Goal: Task Accomplishment & Management: Manage account settings

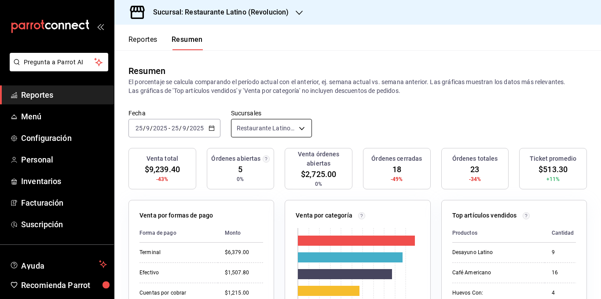
click at [292, 126] on body "Pregunta a Parrot AI Reportes Menú Configuración Personal Inventarios Facturaci…" at bounding box center [300, 149] width 601 height 299
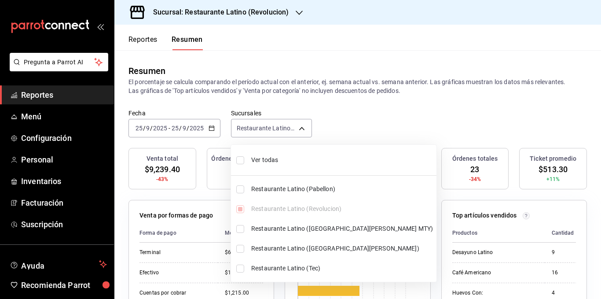
click at [268, 162] on span "Ver todas" at bounding box center [342, 159] width 182 height 9
type input "[object Object],[object Object],[object Object],[object Object],[object Object]"
checkbox input "true"
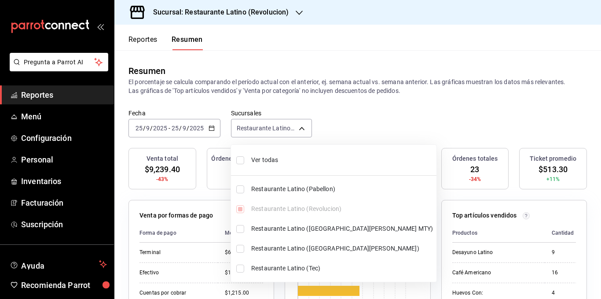
checkbox input "true"
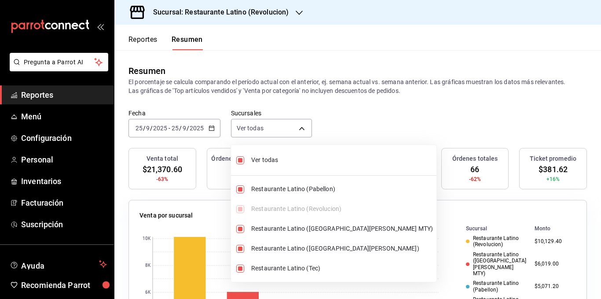
click at [314, 83] on div at bounding box center [300, 149] width 601 height 299
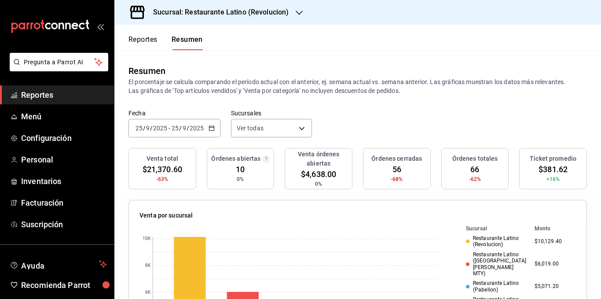
click at [260, 11] on h3 "Sucursal: Restaurante Latino (Revolucion)" at bounding box center [217, 12] width 142 height 11
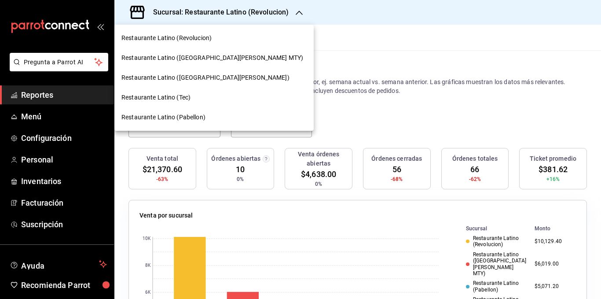
click at [318, 80] on div at bounding box center [300, 149] width 601 height 299
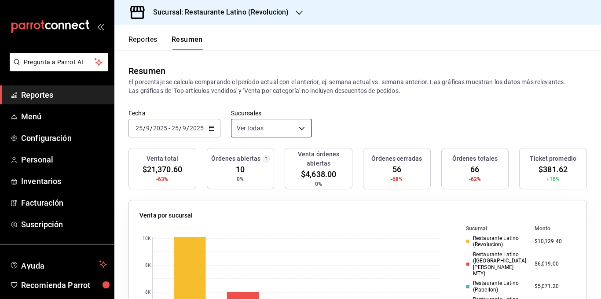
click at [286, 129] on body "Pregunta a Parrot AI Reportes Menú Configuración Personal Inventarios Facturaci…" at bounding box center [300, 149] width 601 height 299
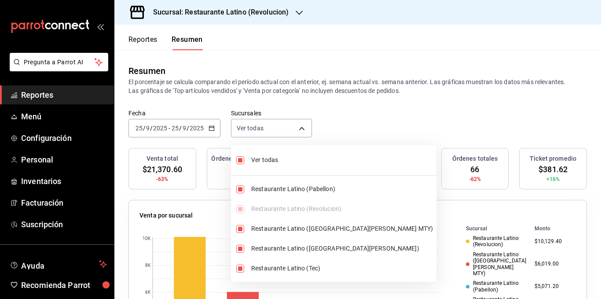
click at [275, 160] on span "Ver todas" at bounding box center [342, 159] width 182 height 9
type input "[object Object]"
checkbox input "false"
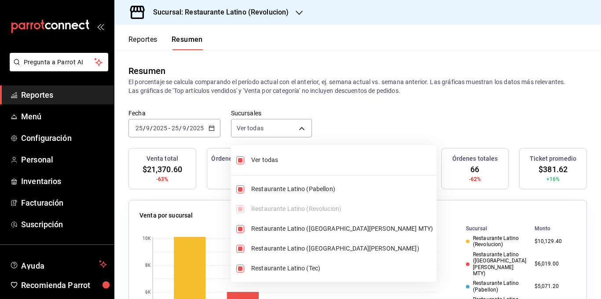
checkbox input "false"
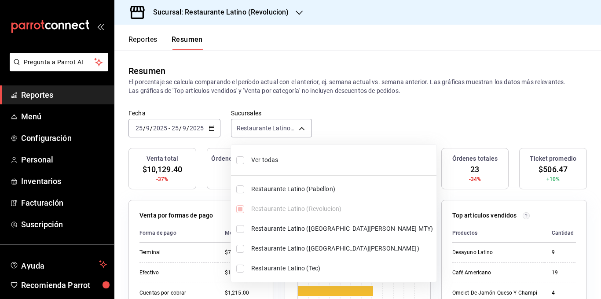
click at [321, 99] on div at bounding box center [300, 149] width 601 height 299
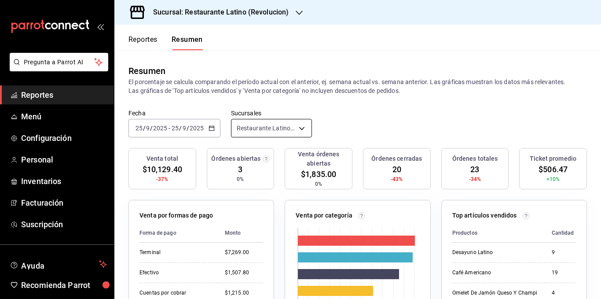
click at [291, 128] on body "Pregunta a Parrot AI Reportes Menú Configuración Personal Inventarios Facturaci…" at bounding box center [300, 149] width 601 height 299
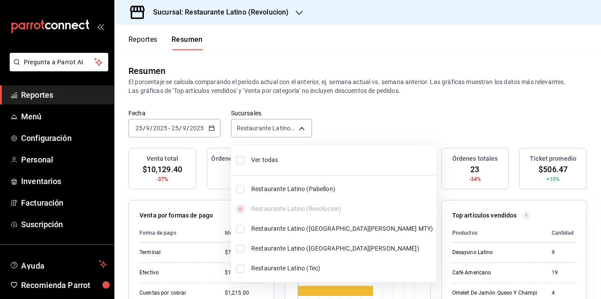
click at [263, 160] on span "Ver todas" at bounding box center [342, 159] width 182 height 9
type input "[object Object],[object Object],[object Object],[object Object],[object Object]"
checkbox input "true"
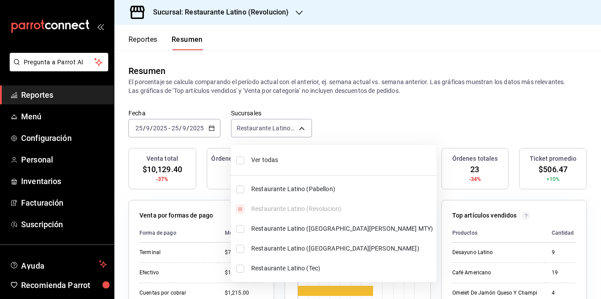
checkbox input "true"
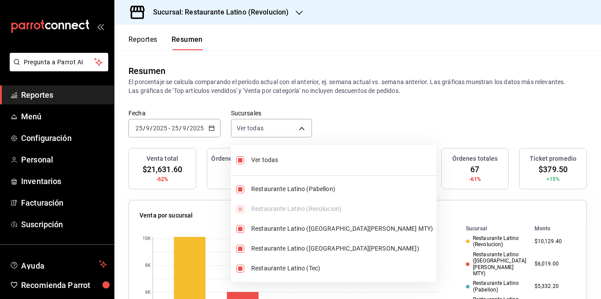
click at [306, 90] on div at bounding box center [300, 149] width 601 height 299
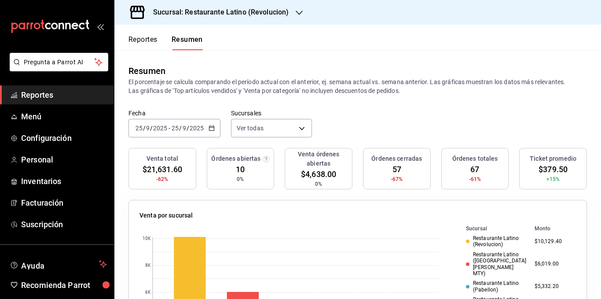
click at [312, 87] on p "El porcentaje se calcula comparando el período actual con el anterior, ej. sema…" at bounding box center [357, 86] width 458 height 18
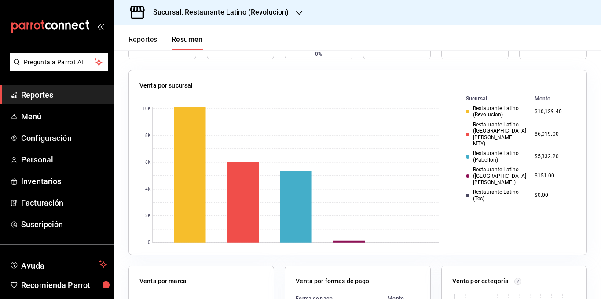
scroll to position [132, 0]
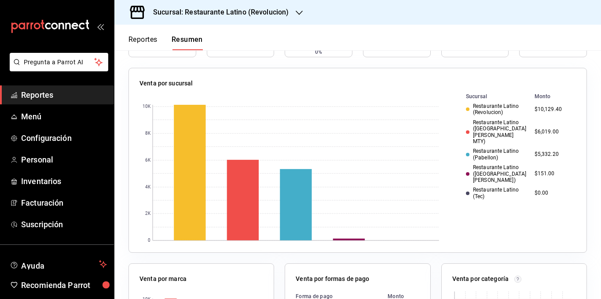
click at [488, 123] on div "Restaurante Latino ([GEOGRAPHIC_DATA][PERSON_NAME] MTY)" at bounding box center [497, 132] width 62 height 26
click at [497, 129] on div "Restaurante Latino ([GEOGRAPHIC_DATA][PERSON_NAME] MTY)" at bounding box center [497, 132] width 62 height 26
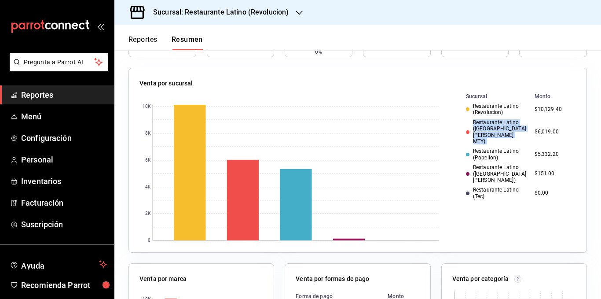
click at [497, 129] on div "Restaurante Latino ([GEOGRAPHIC_DATA][PERSON_NAME] MTY)" at bounding box center [497, 132] width 62 height 26
click at [488, 148] on div "Restaurante Latino (Pabellon)" at bounding box center [497, 154] width 62 height 13
click at [482, 164] on div "Restaurante Latino ([GEOGRAPHIC_DATA][PERSON_NAME])" at bounding box center [497, 173] width 62 height 19
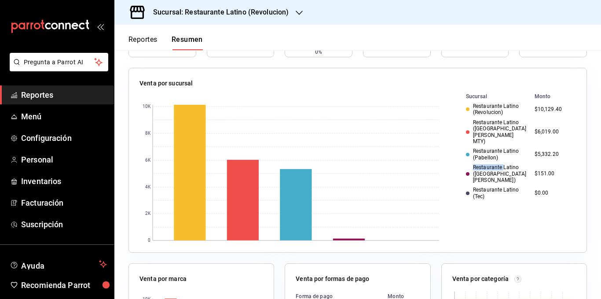
click at [482, 164] on div "Restaurante Latino ([GEOGRAPHIC_DATA][PERSON_NAME])" at bounding box center [497, 173] width 62 height 19
click at [481, 164] on div "Restaurante Latino ([GEOGRAPHIC_DATA][PERSON_NAME])" at bounding box center [497, 173] width 62 height 19
